Goal: Information Seeking & Learning: Learn about a topic

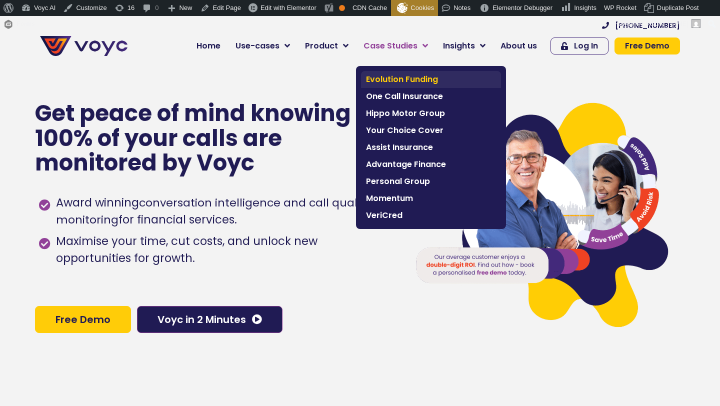
click at [393, 75] on span "Evolution Funding" at bounding box center [431, 79] width 130 height 12
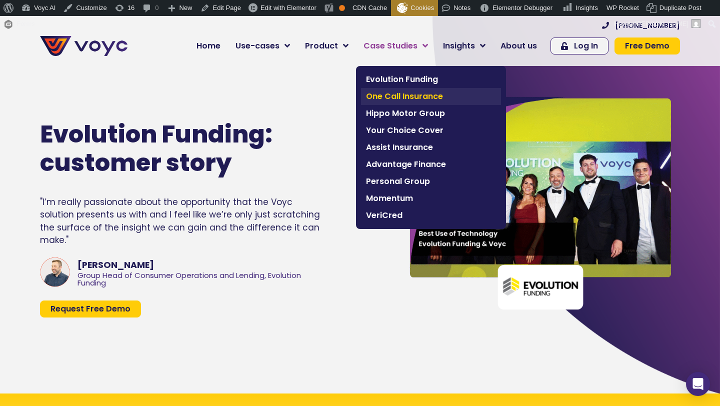
click at [399, 96] on span "One Call Insurance" at bounding box center [431, 96] width 130 height 12
